Goal: Transaction & Acquisition: Purchase product/service

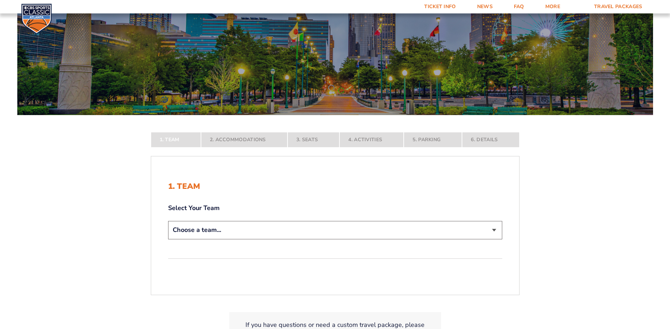
scroll to position [71, 0]
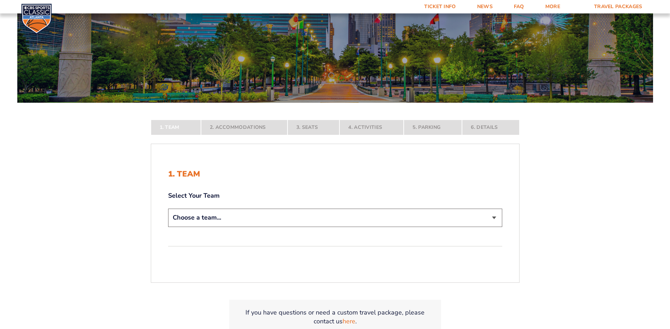
click at [408, 225] on select "Choose a team... [US_STATE] Wildcats [US_STATE] State Buckeyes [US_STATE] Tar H…" at bounding box center [335, 218] width 334 height 18
select select "12956"
click at [168, 227] on select "Choose a team... [US_STATE] Wildcats [US_STATE] State Buckeyes [US_STATE] Tar H…" at bounding box center [335, 218] width 334 height 18
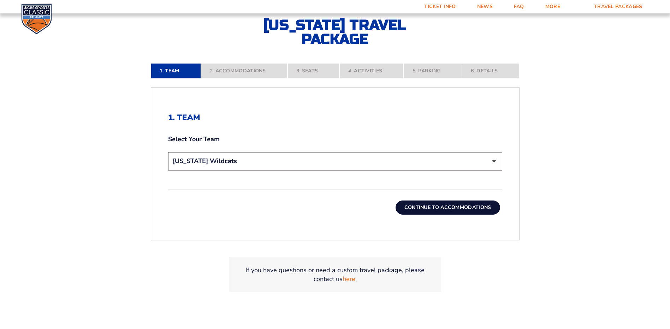
click at [445, 209] on button "Continue To Accommodations" at bounding box center [448, 208] width 105 height 14
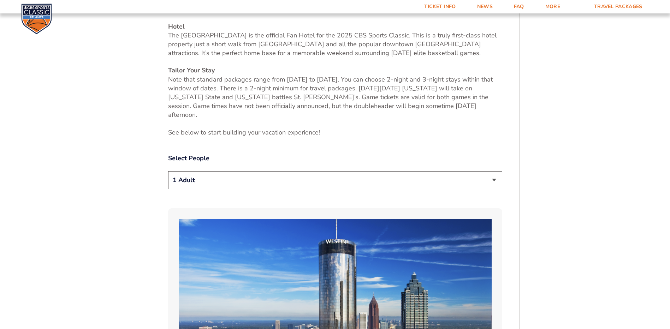
scroll to position [332, 0]
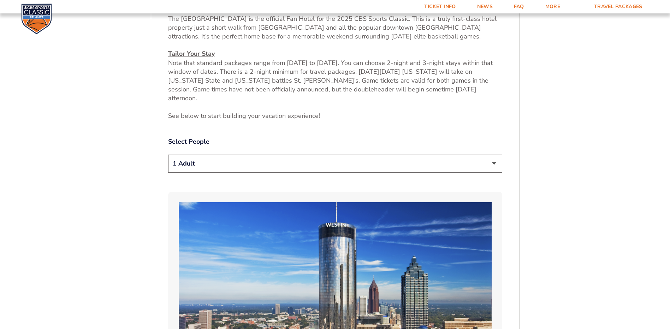
click at [335, 155] on select "1 Adult 2 Adults 3 Adults 4 Adults 2 Adults + 1 Child 2 Adults + 2 Children 2 A…" at bounding box center [335, 164] width 334 height 18
select select "2 Adults"
click at [168, 155] on select "1 Adult 2 Adults 3 Adults 4 Adults 2 Adults + 1 Child 2 Adults + 2 Children 2 A…" at bounding box center [335, 164] width 334 height 18
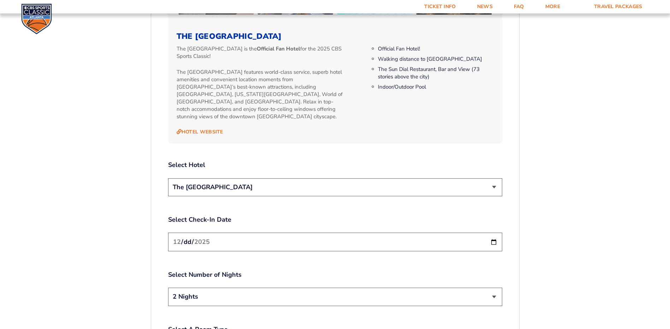
scroll to position [792, 0]
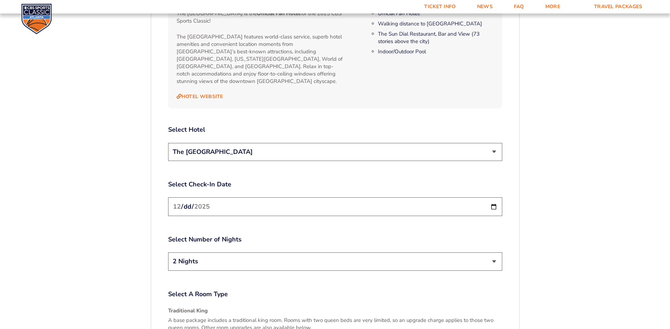
click at [248, 144] on select "The [GEOGRAPHIC_DATA]" at bounding box center [335, 152] width 334 height 18
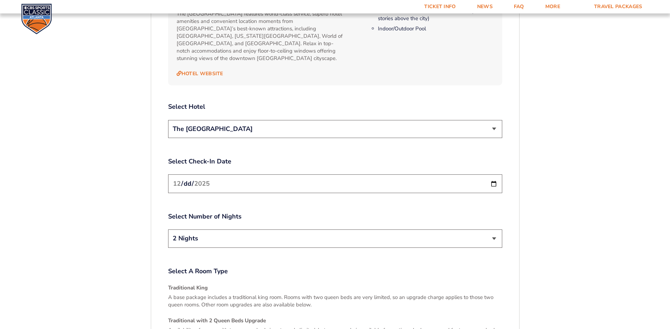
scroll to position [827, 0]
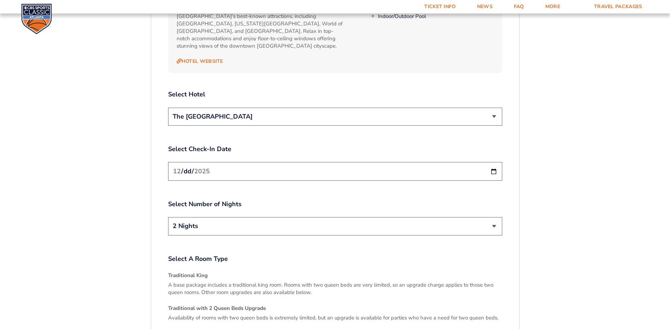
click at [195, 162] on input "[DATE]" at bounding box center [335, 171] width 334 height 19
click at [497, 162] on input "[DATE]" at bounding box center [335, 171] width 334 height 19
click at [495, 162] on input "[DATE]" at bounding box center [335, 171] width 334 height 19
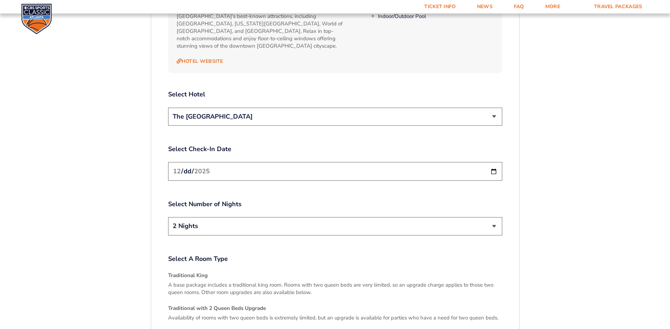
drag, startPoint x: 5, startPoint y: 193, endPoint x: 45, endPoint y: 191, distance: 39.6
click at [224, 162] on input "[DATE]" at bounding box center [335, 171] width 334 height 19
click at [496, 162] on input "[DATE]" at bounding box center [335, 171] width 334 height 19
type input "[DATE]"
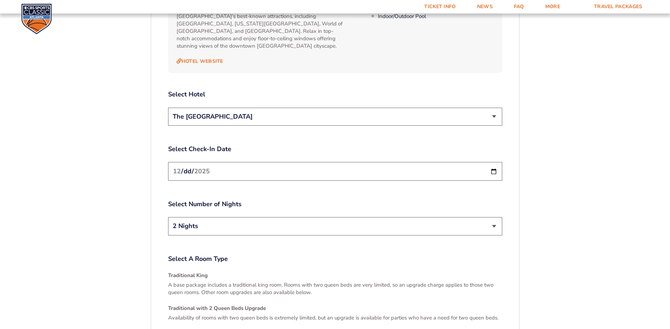
click at [259, 217] on select "2 Nights 3 Nights" at bounding box center [335, 226] width 334 height 18
select select "3 Nights"
click at [168, 217] on select "2 Nights 3 Nights" at bounding box center [335, 226] width 334 height 18
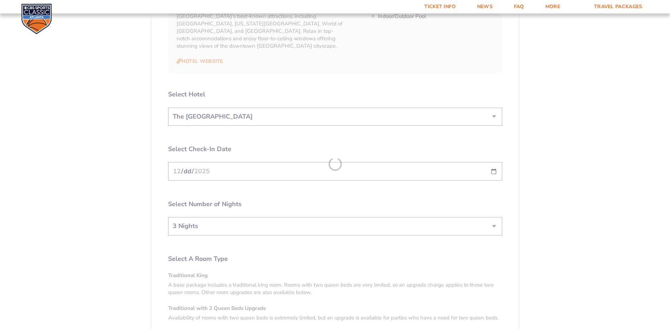
drag, startPoint x: 123, startPoint y: 202, endPoint x: 123, endPoint y: 196, distance: 6.7
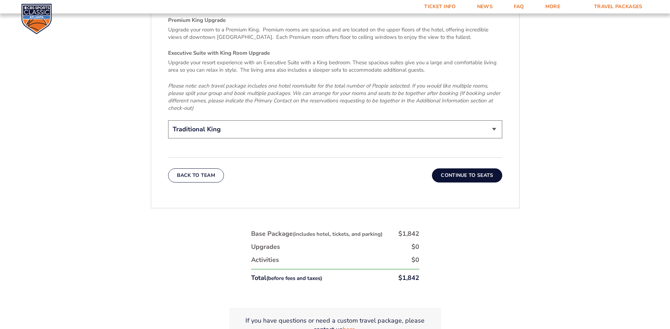
scroll to position [1145, 0]
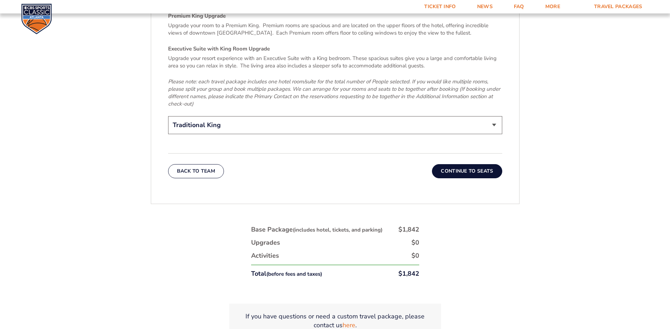
click at [479, 116] on select "Traditional King Traditional with 2 Queen Beds Upgrade (+$95 per night) Premium…" at bounding box center [335, 125] width 334 height 18
click at [495, 164] on button "Continue To Seats" at bounding box center [467, 171] width 70 height 14
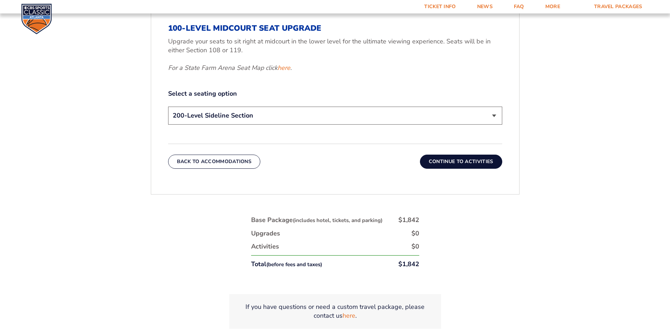
scroll to position [403, 0]
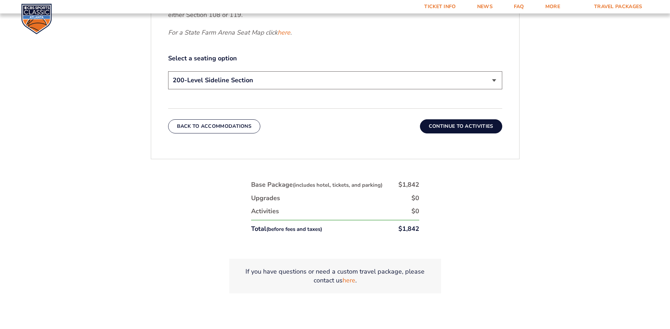
click at [498, 76] on select "200-Level Sideline Section 100-Level Corner Seat Upgrade (+$120 per person) 100…" at bounding box center [335, 80] width 334 height 18
select select "100-Level Corner Seat Upgrade"
click at [168, 71] on select "200-Level Sideline Section 100-Level Corner Seat Upgrade (+$120 per person) 100…" at bounding box center [335, 80] width 334 height 18
click at [452, 130] on button "Continue To Activities" at bounding box center [461, 126] width 82 height 14
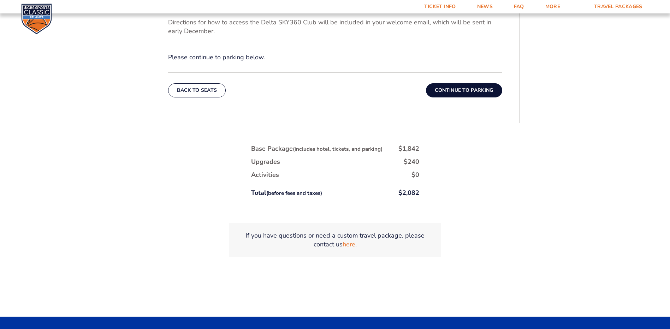
scroll to position [261, 0]
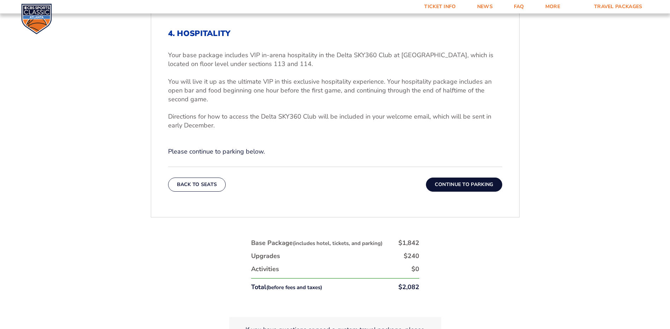
click at [456, 185] on button "Continue To Parking" at bounding box center [464, 185] width 76 height 14
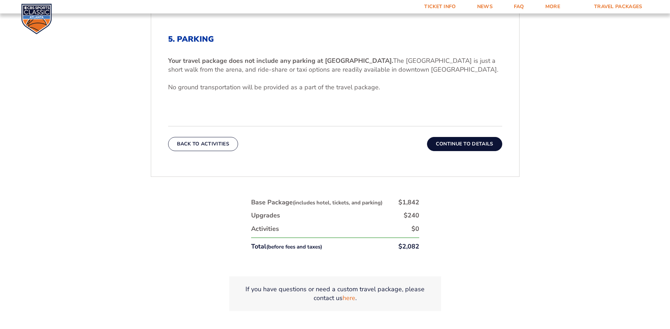
scroll to position [262, 0]
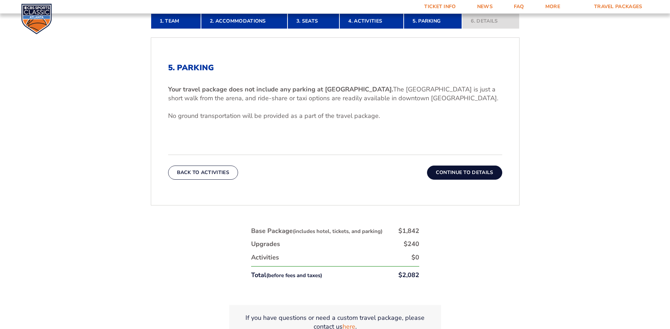
click at [462, 176] on button "Continue To Details" at bounding box center [464, 173] width 75 height 14
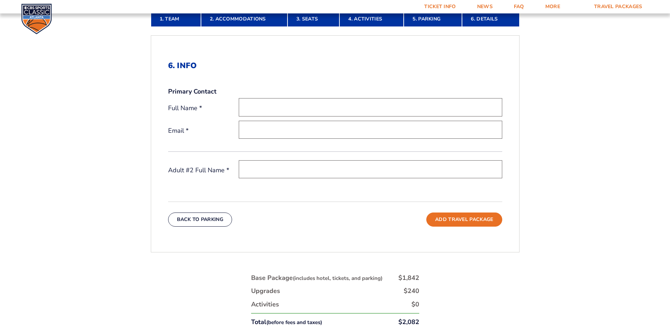
scroll to position [226, 0]
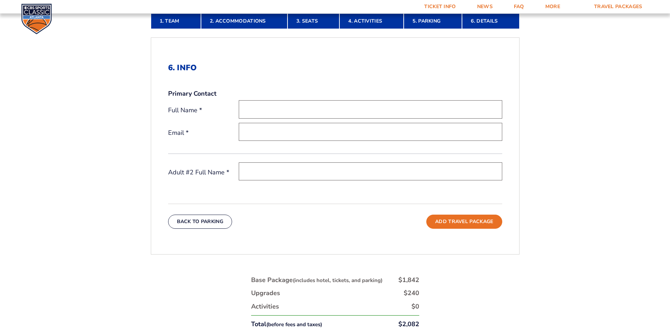
click at [278, 115] on input "text" at bounding box center [371, 109] width 264 height 18
type input "[PERSON_NAME]"
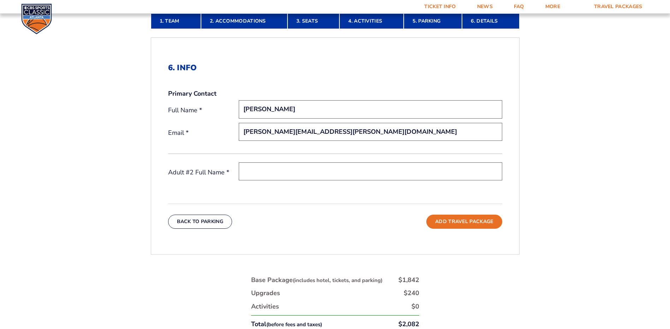
type input "[PERSON_NAME][EMAIL_ADDRESS][PERSON_NAME][DOMAIN_NAME]"
type input "[PERSON_NAME]"
click at [491, 221] on button "Add Travel Package" at bounding box center [464, 222] width 76 height 14
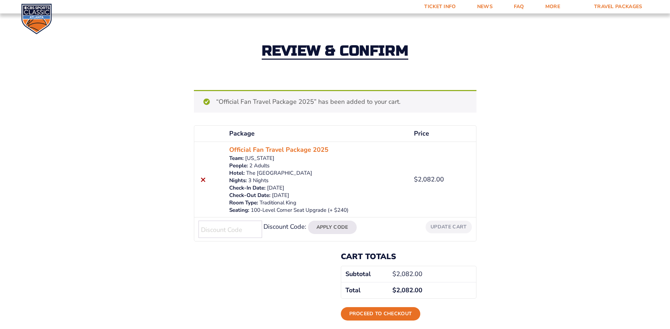
scroll to position [16, 0]
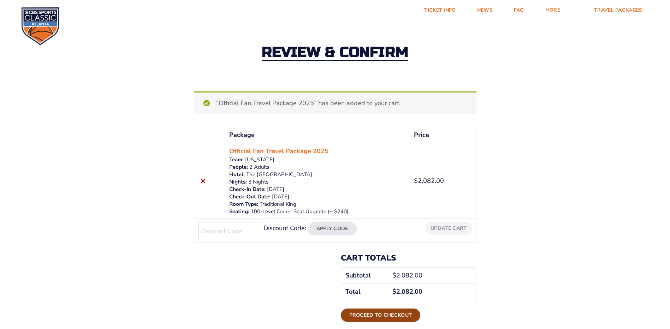
click at [395, 313] on link "Proceed to checkout" at bounding box center [381, 315] width 80 height 13
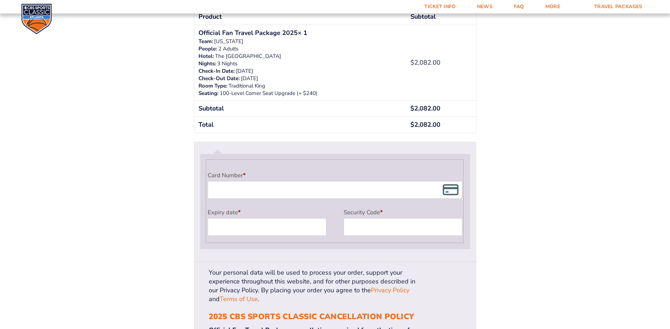
scroll to position [389, 0]
